Goal: Navigation & Orientation: Find specific page/section

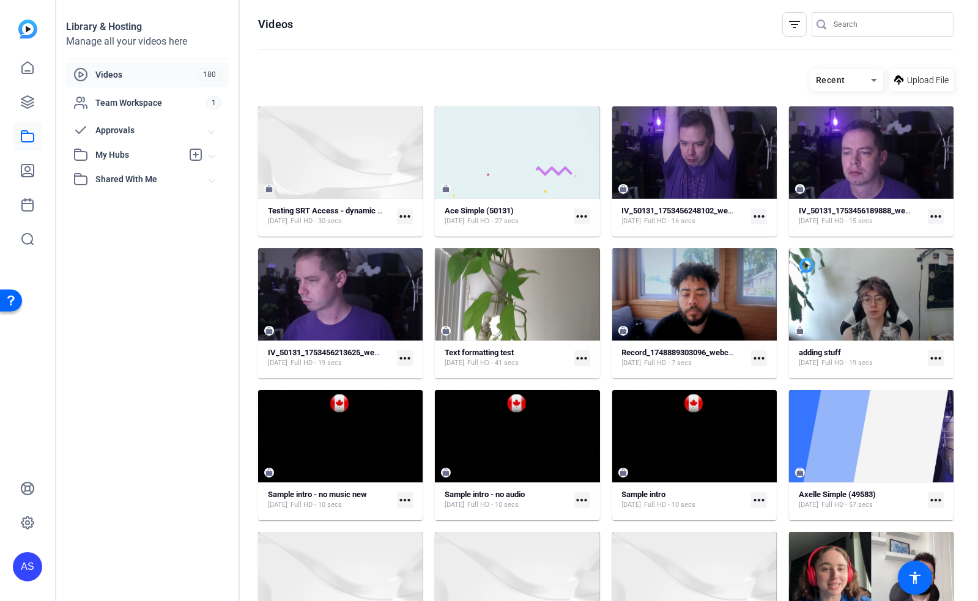
click at [915, 573] on mat-icon "accessibility" at bounding box center [915, 578] width 15 height 15
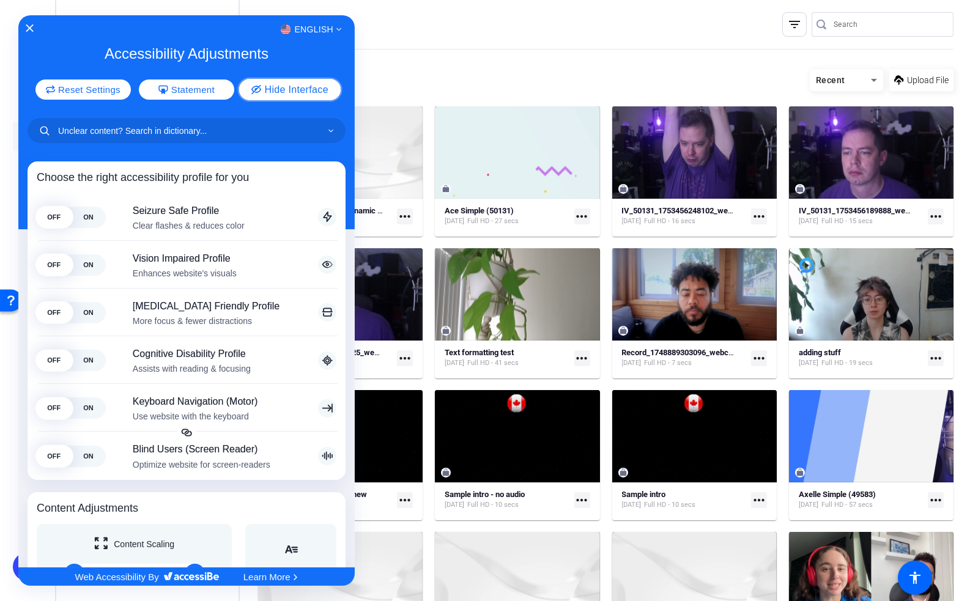
click at [294, 92] on span "Hide Interface" at bounding box center [296, 89] width 64 height 10
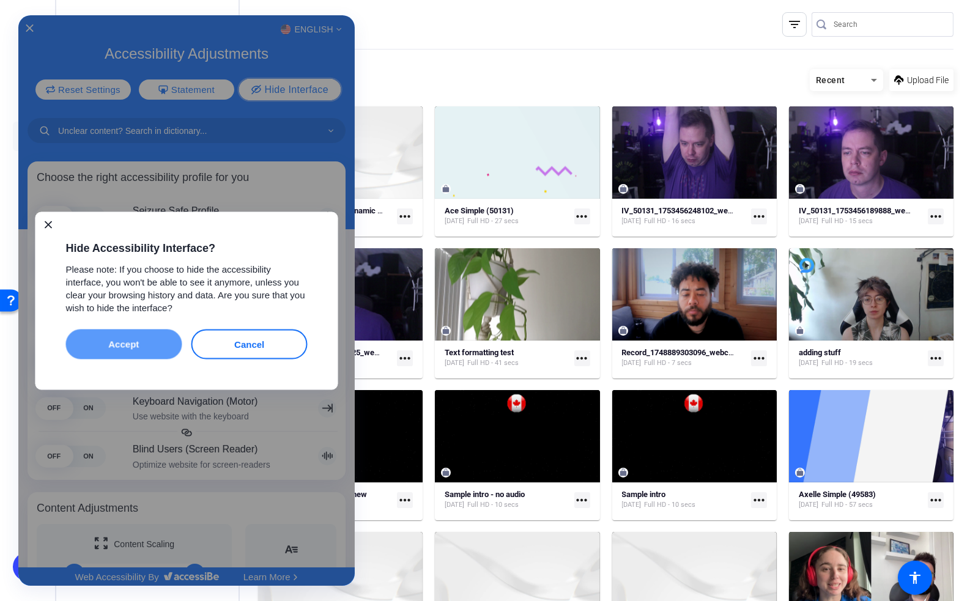
click at [143, 343] on button "Accept" at bounding box center [124, 344] width 116 height 30
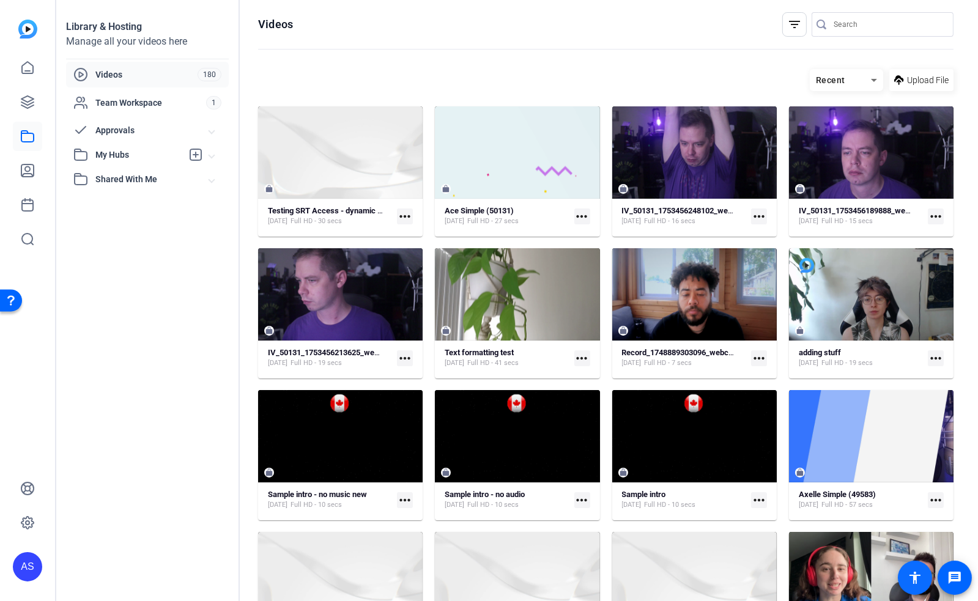
click at [920, 574] on mat-icon "accessibility" at bounding box center [915, 578] width 15 height 15
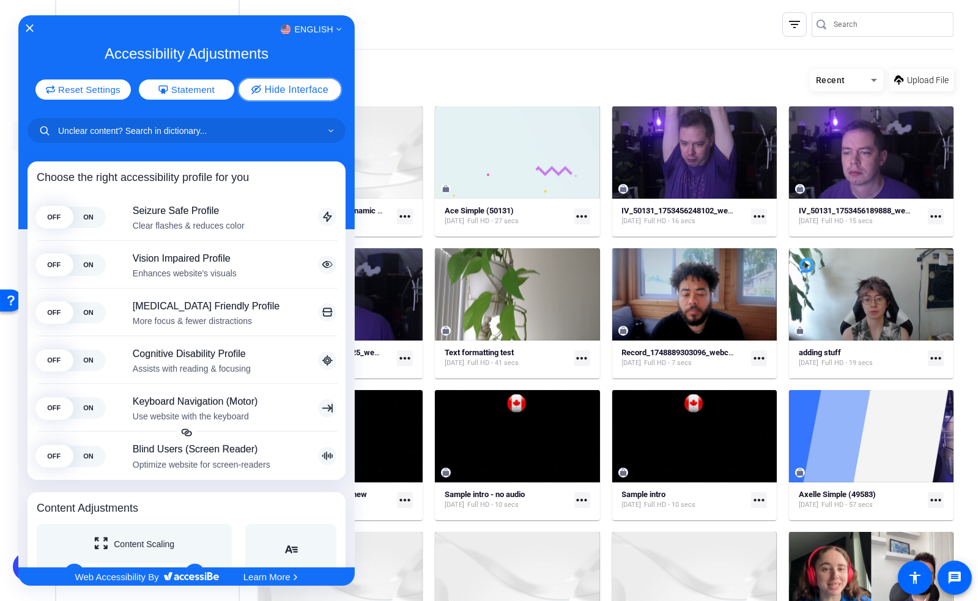
click at [310, 94] on button "Hide Interface" at bounding box center [290, 88] width 102 height 21
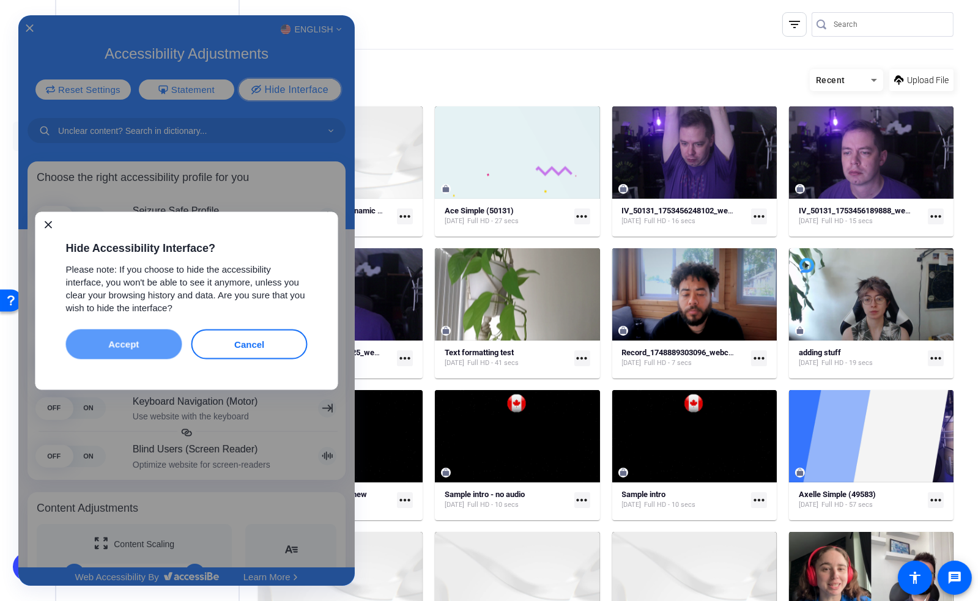
click at [135, 350] on button "Accept" at bounding box center [124, 344] width 116 height 30
